Goal: Navigation & Orientation: Find specific page/section

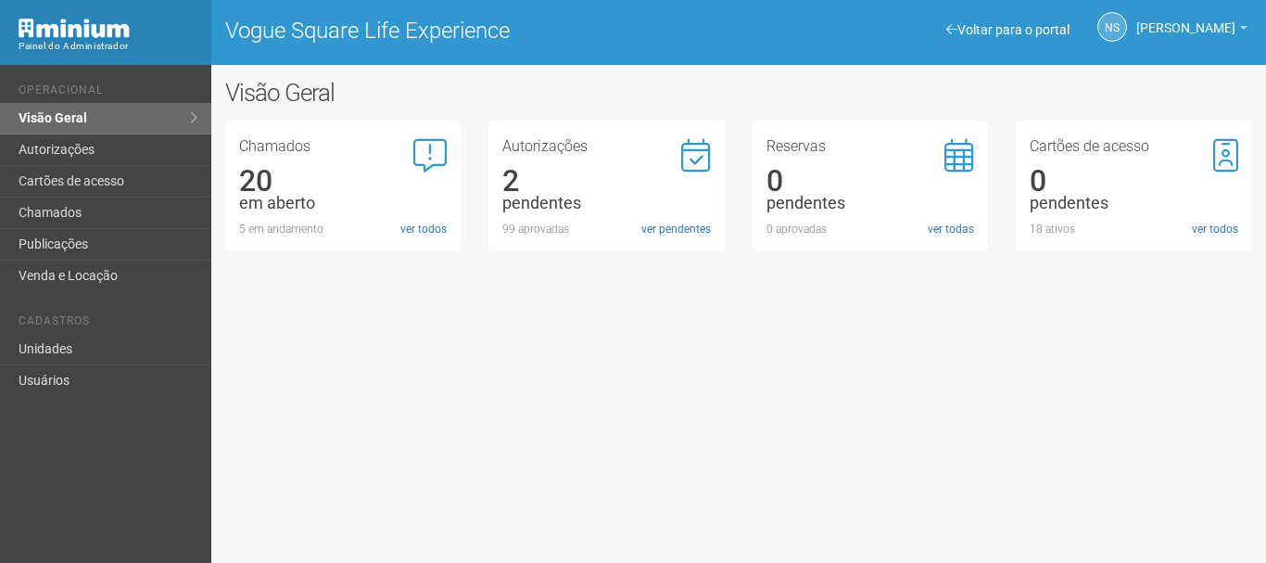
click at [1034, 44] on div "NS [PERSON_NAME] [PERSON_NAME] [PERSON_NAME][EMAIL_ADDRESS][DOMAIN_NAME] Meu pe…" at bounding box center [1102, 28] width 311 height 51
click at [1030, 28] on link "Voltar para o portal" at bounding box center [1008, 29] width 123 height 15
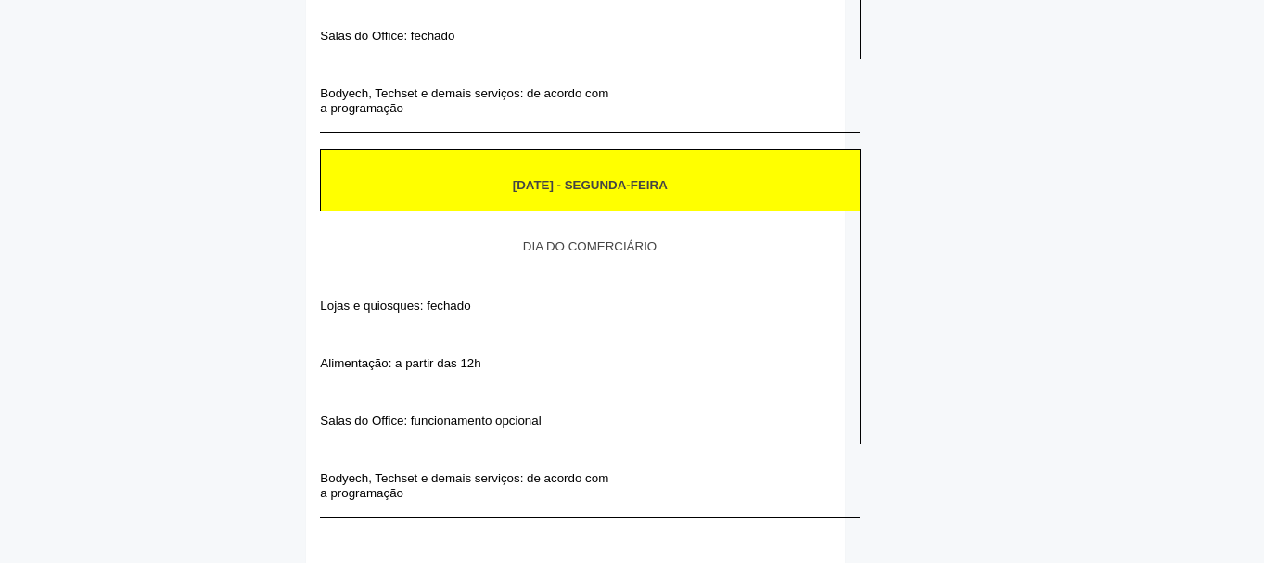
scroll to position [1298, 0]
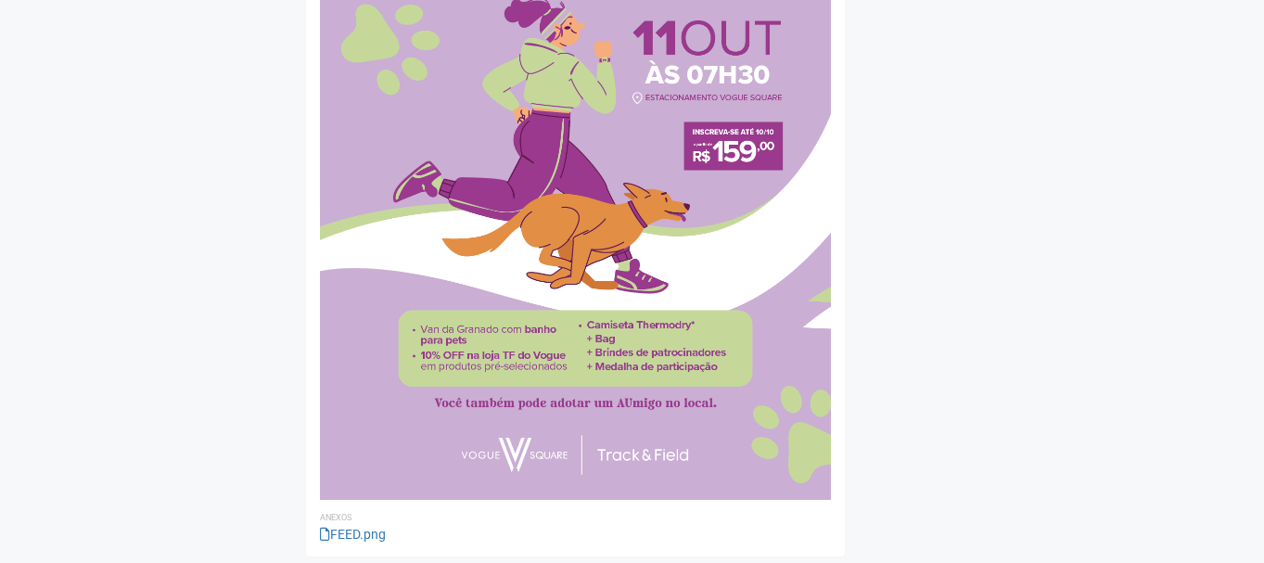
scroll to position [3338, 0]
